Goal: Task Accomplishment & Management: Manage account settings

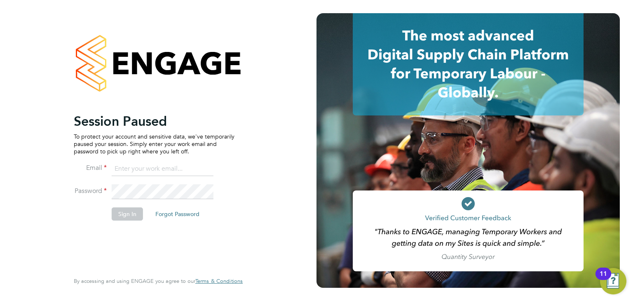
click at [121, 167] on input at bounding box center [163, 168] width 102 height 15
type input "daniel.tisseyre@randstad.co.uk"
click at [125, 213] on button "Sign In" at bounding box center [127, 213] width 31 height 13
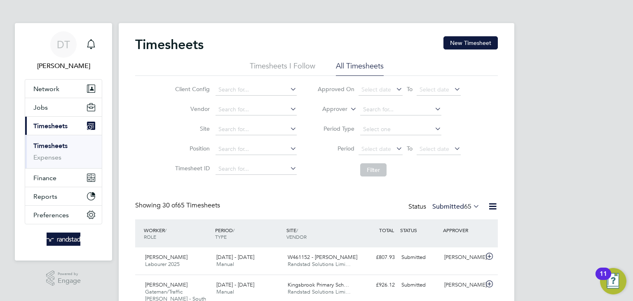
click at [55, 117] on button "Current page: Timesheets" at bounding box center [63, 126] width 77 height 18
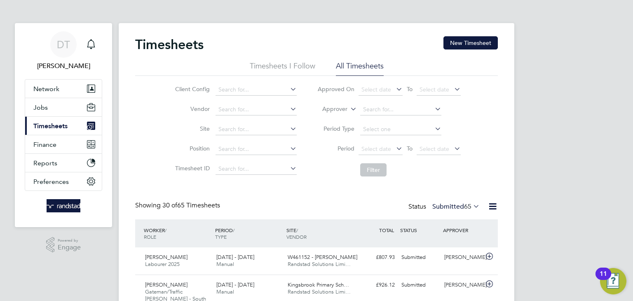
click at [55, 117] on button "Current page: Timesheets" at bounding box center [63, 126] width 77 height 18
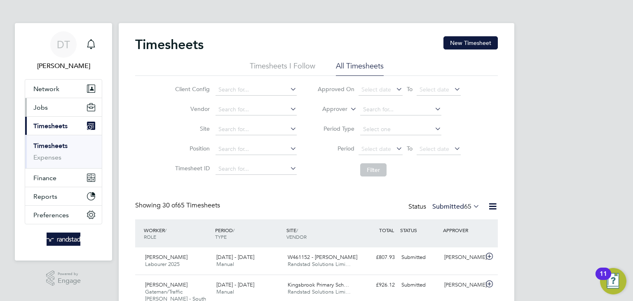
click at [54, 116] on button "Jobs" at bounding box center [63, 107] width 77 height 18
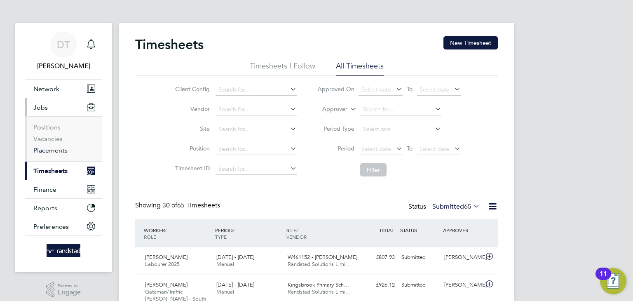
click at [50, 150] on link "Placements" at bounding box center [50, 150] width 34 height 8
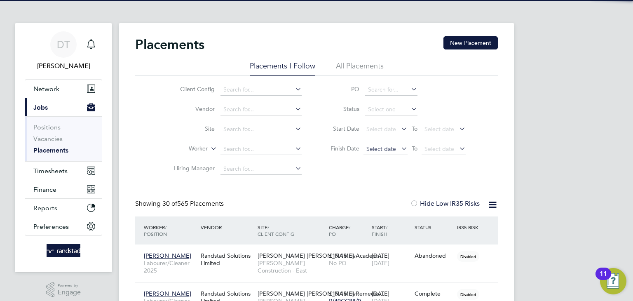
click at [375, 149] on span "Select date" at bounding box center [381, 148] width 30 height 7
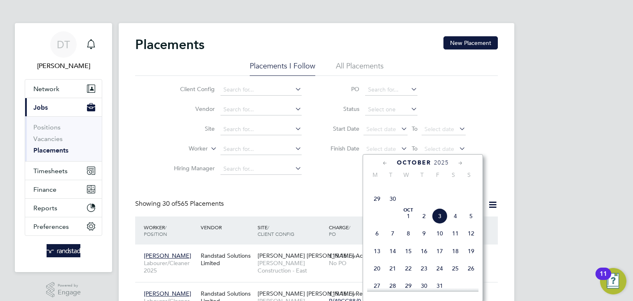
click at [375, 206] on span "29" at bounding box center [377, 199] width 16 height 16
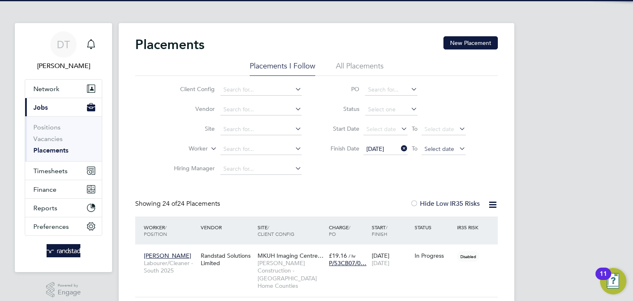
click at [428, 149] on span "Select date" at bounding box center [439, 148] width 30 height 7
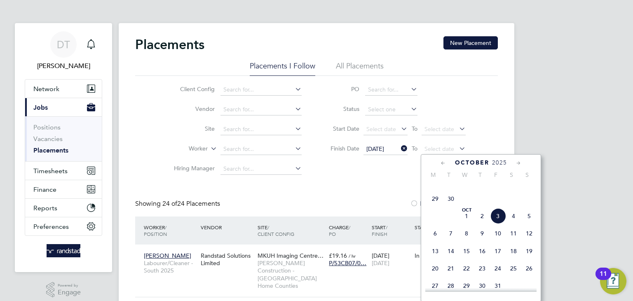
click at [497, 224] on span "3" at bounding box center [498, 216] width 16 height 16
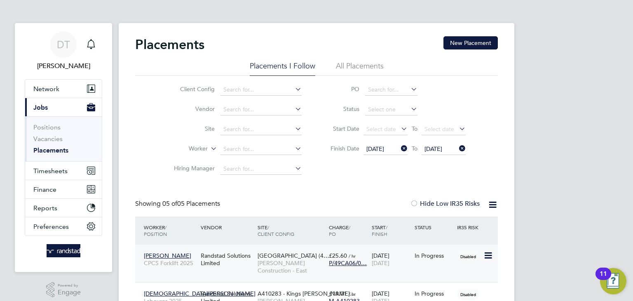
click at [433, 268] on div "[PERSON_NAME] CPCS Forklift 2025 Randstad Solutions Limited [GEOGRAPHIC_DATA] (…" at bounding box center [316, 262] width 363 height 37
click at [389, 261] on span "[DATE]" at bounding box center [381, 262] width 18 height 7
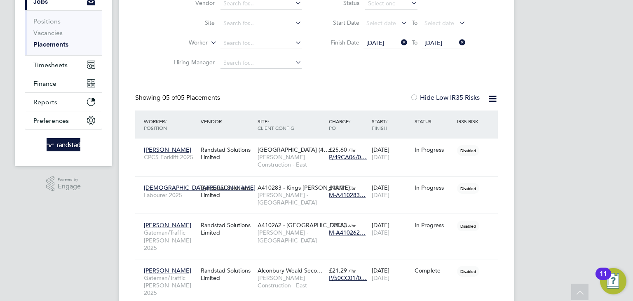
scroll to position [112, 0]
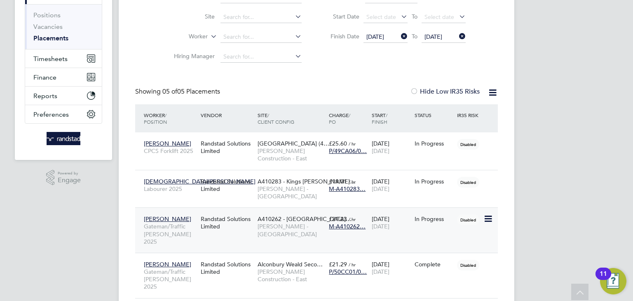
click at [387, 222] on span "[DATE]" at bounding box center [381, 225] width 18 height 7
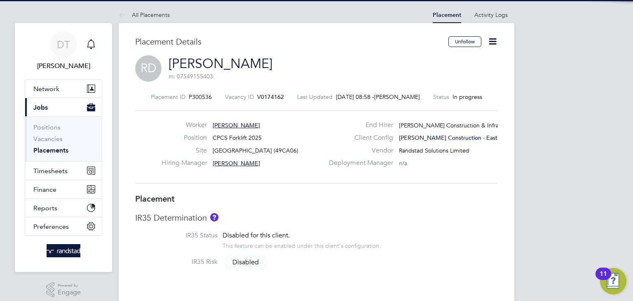
click at [494, 43] on icon at bounding box center [492, 41] width 10 height 10
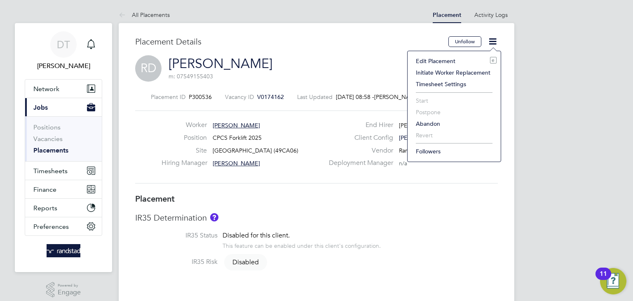
click at [456, 59] on li "Edit Placement e" at bounding box center [454, 61] width 85 height 12
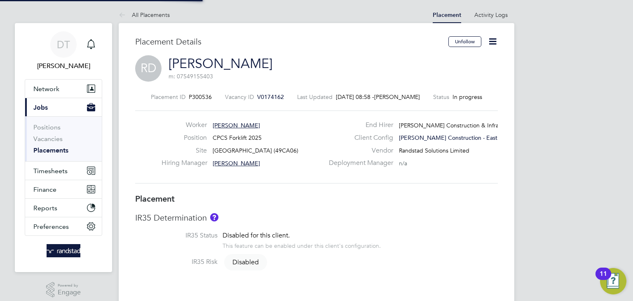
type input "Carl Bragg"
type input "[DATE]"
type input "08:00"
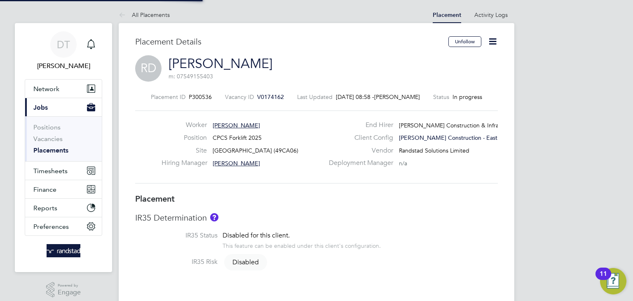
type input "18:00"
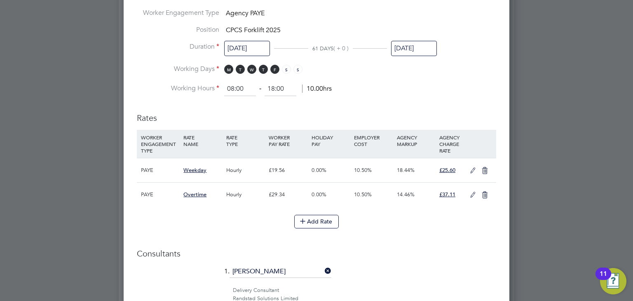
click at [400, 49] on input "[DATE]" at bounding box center [414, 48] width 46 height 15
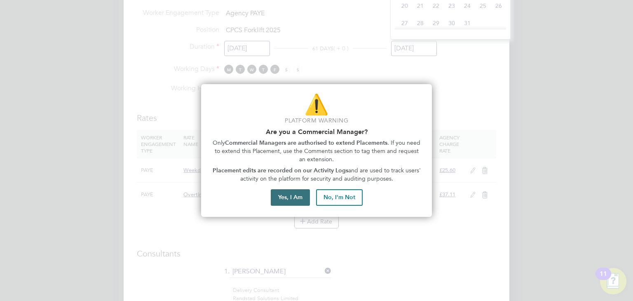
click at [292, 195] on button "Yes, I Am" at bounding box center [290, 197] width 39 height 16
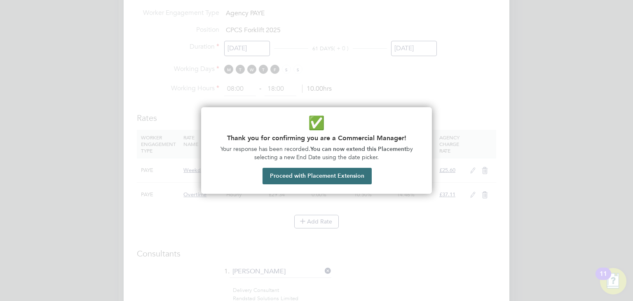
click at [326, 172] on button "Proceed with Placement Extension" at bounding box center [316, 176] width 109 height 16
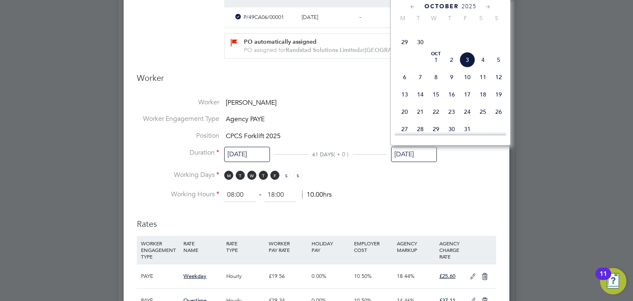
click at [466, 85] on span "10" at bounding box center [467, 77] width 16 height 16
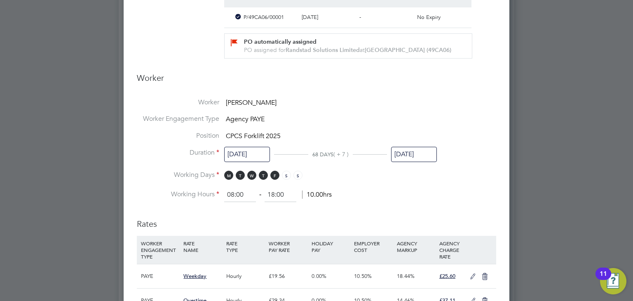
click at [354, 119] on li "Worker Engagement Type Agency PAYE" at bounding box center [316, 123] width 359 height 17
click at [401, 153] on input "10 Oct 2025" at bounding box center [414, 154] width 46 height 15
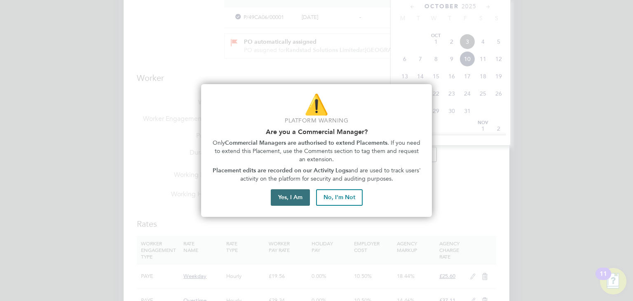
click at [284, 194] on button "Yes, I Am" at bounding box center [290, 197] width 39 height 16
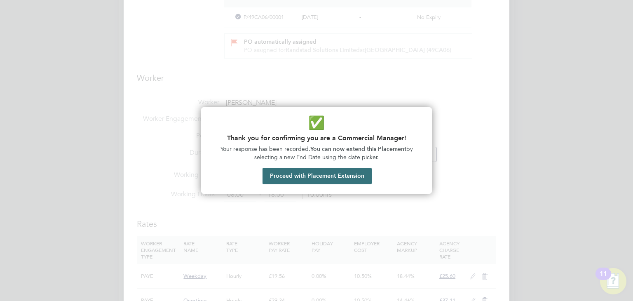
click at [313, 172] on button "Proceed with Placement Extension" at bounding box center [316, 176] width 109 height 16
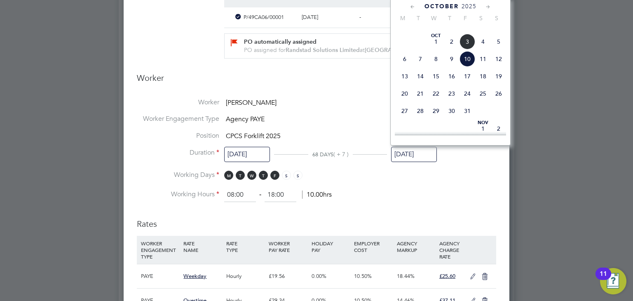
click at [466, 119] on span "31" at bounding box center [467, 111] width 16 height 16
type input "[DATE]"
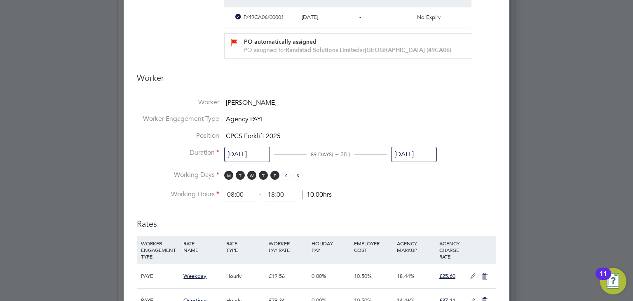
click at [339, 123] on li "Worker Engagement Type Agency PAYE" at bounding box center [316, 123] width 359 height 17
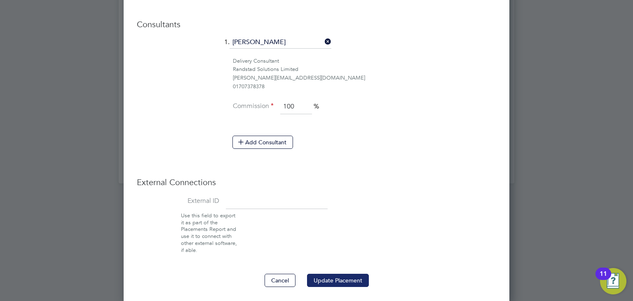
click at [341, 275] on button "Update Placement" at bounding box center [338, 280] width 62 height 13
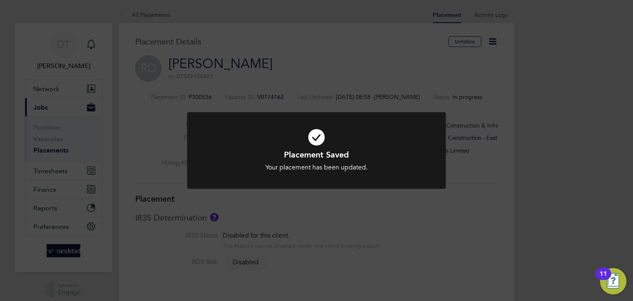
click at [210, 38] on div "Placement Saved Your placement has been updated. Cancel Okay" at bounding box center [316, 150] width 633 height 301
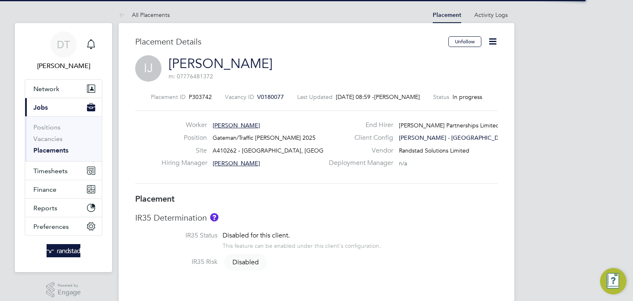
click at [494, 41] on icon at bounding box center [492, 41] width 10 height 10
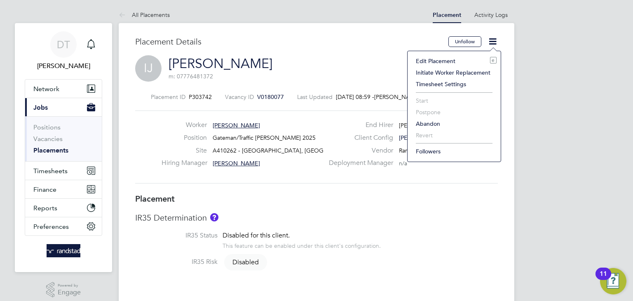
click at [455, 60] on li "Edit Placement e" at bounding box center [454, 61] width 85 height 12
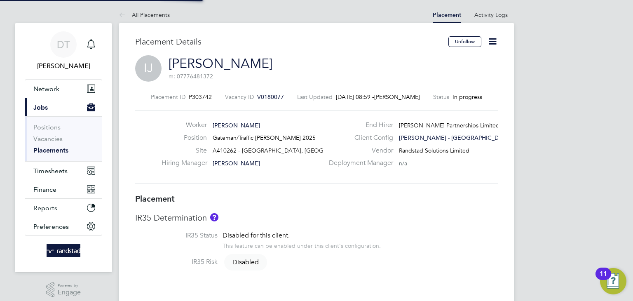
type input "Chris Gray"
type input "[DATE]"
type input "08:00"
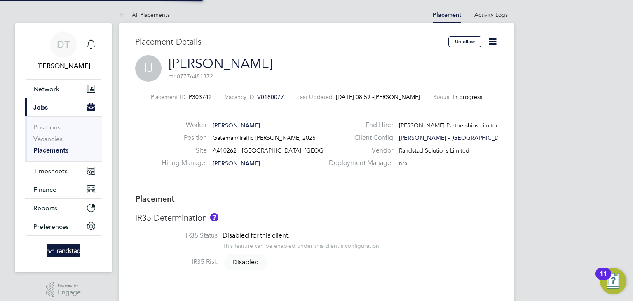
type input "17:00"
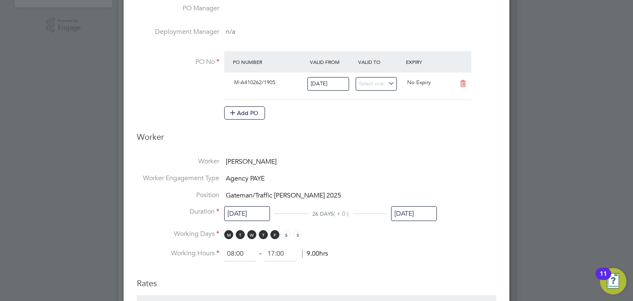
click at [406, 220] on div "[DATE]" at bounding box center [414, 215] width 46 height 15
click at [409, 214] on input "[DATE]" at bounding box center [414, 213] width 46 height 15
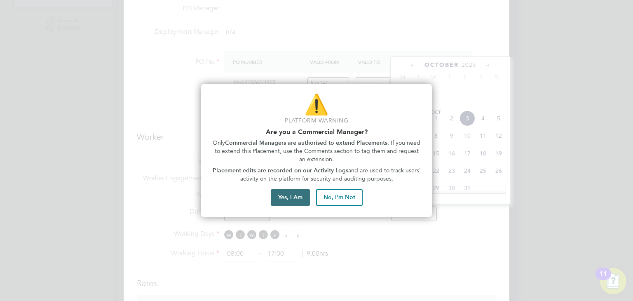
click at [297, 200] on button "Yes, I Am" at bounding box center [290, 197] width 39 height 16
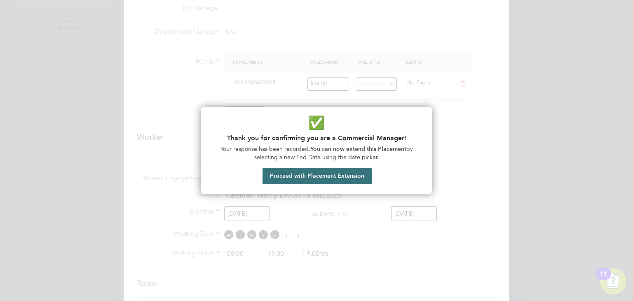
click at [333, 173] on button "Proceed with Placement Extension" at bounding box center [316, 176] width 109 height 16
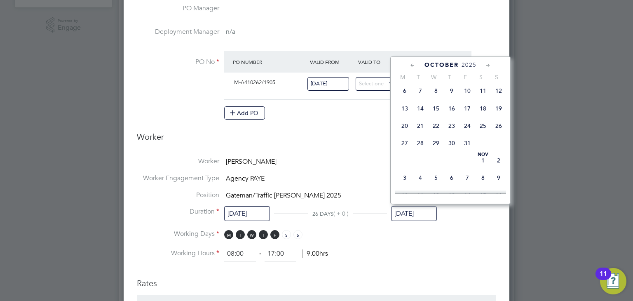
click at [464, 151] on span "31" at bounding box center [467, 143] width 16 height 16
type input "[DATE]"
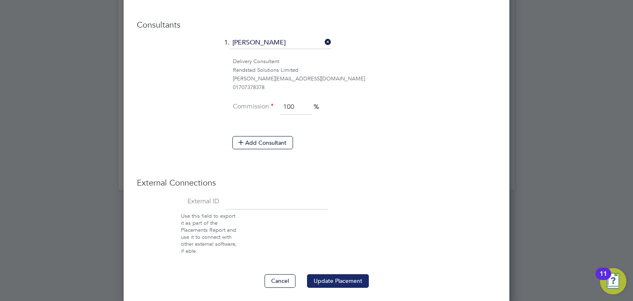
click at [348, 281] on button "Update Placement" at bounding box center [338, 280] width 62 height 13
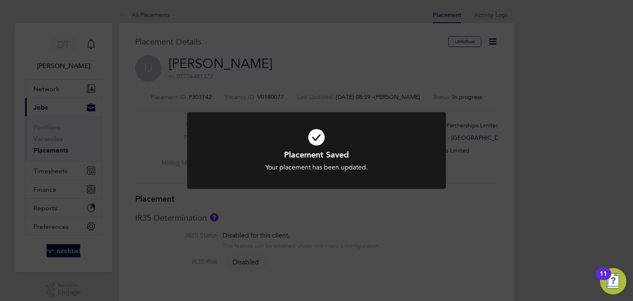
click at [436, 102] on div "Placement Saved Your placement has been updated. Cancel Okay" at bounding box center [316, 150] width 633 height 301
